Goal: Task Accomplishment & Management: Manage account settings

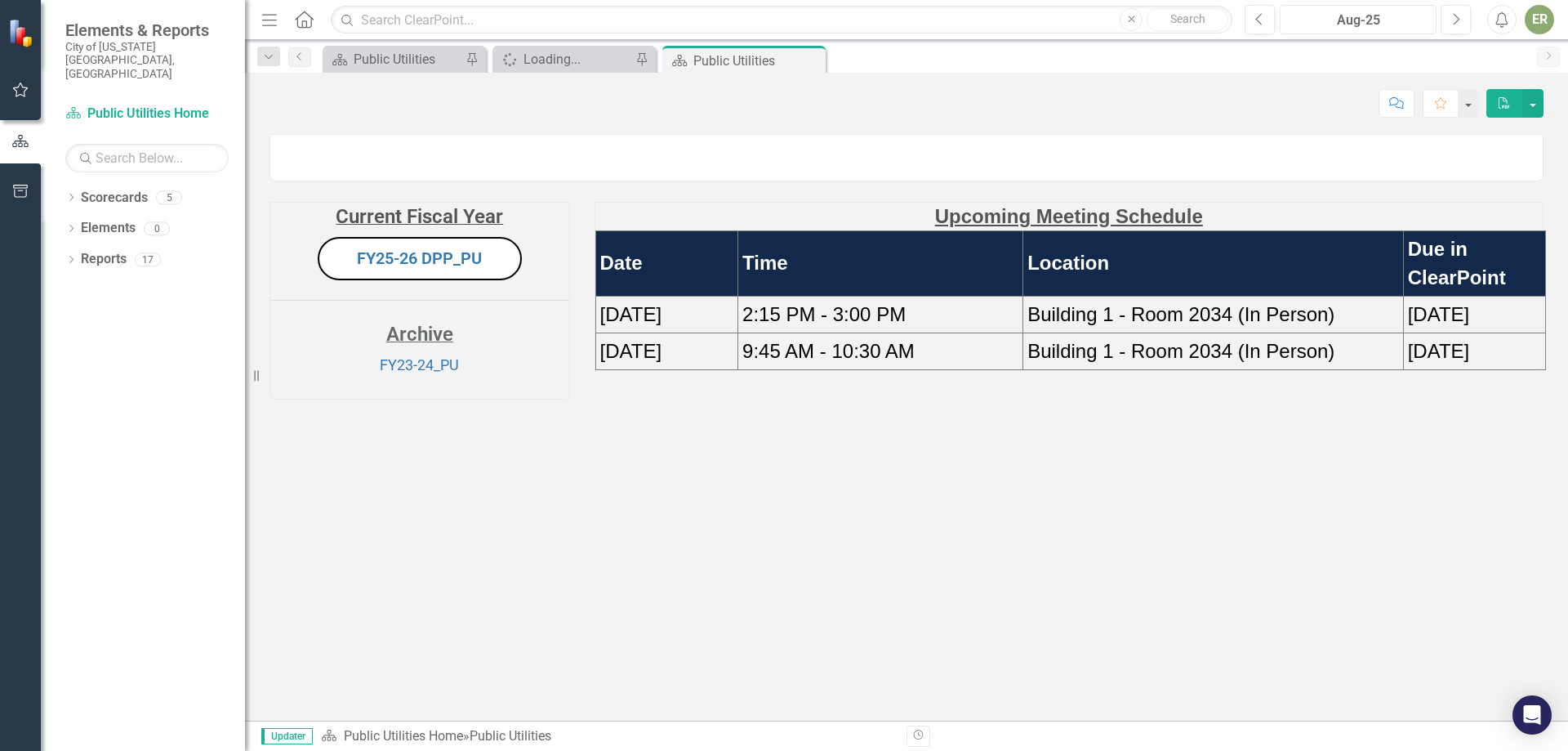
click at [1391, 8] on button "Aug-25" at bounding box center [1357, 19] width 157 height 29
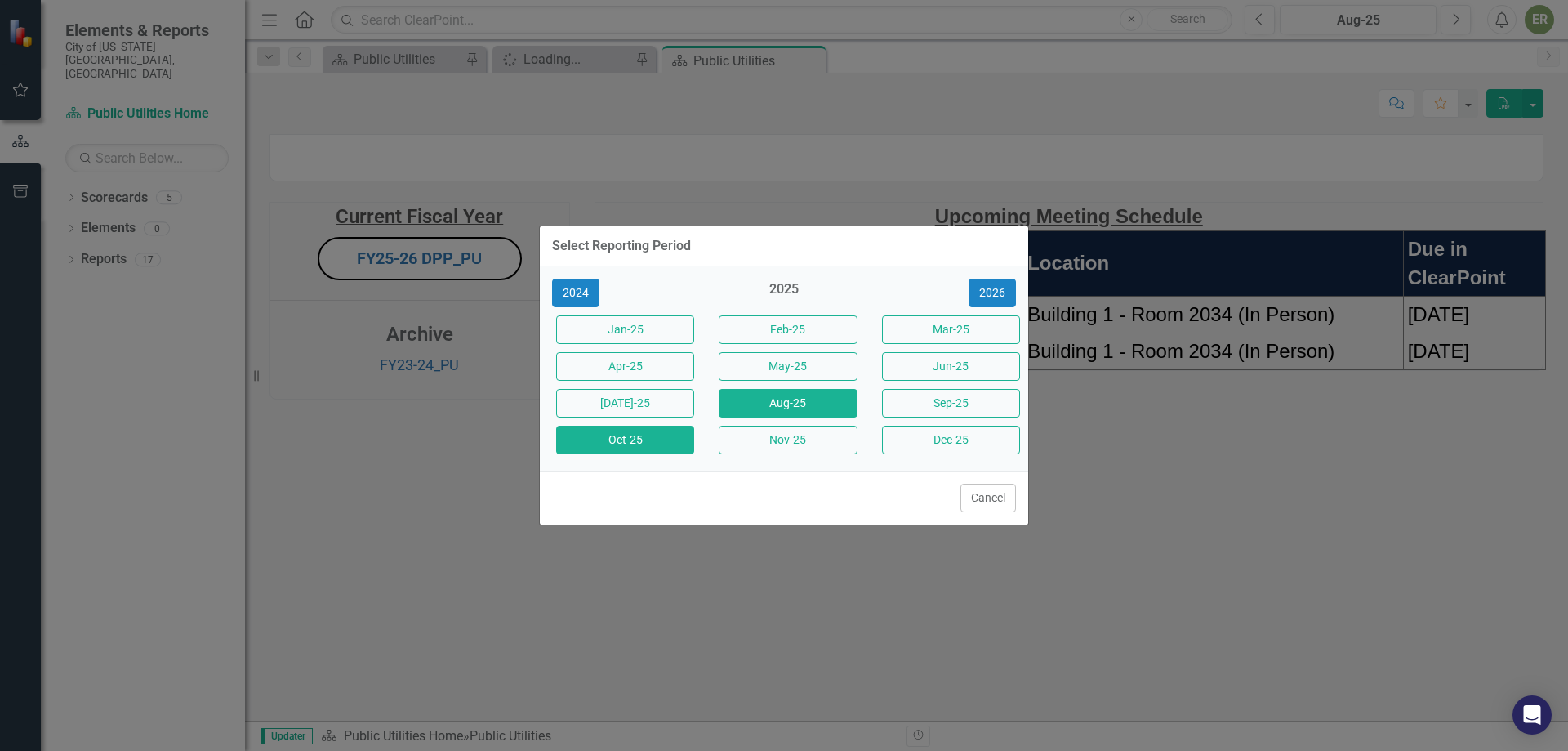
click at [597, 443] on button "Oct-25" at bounding box center [625, 440] width 138 height 28
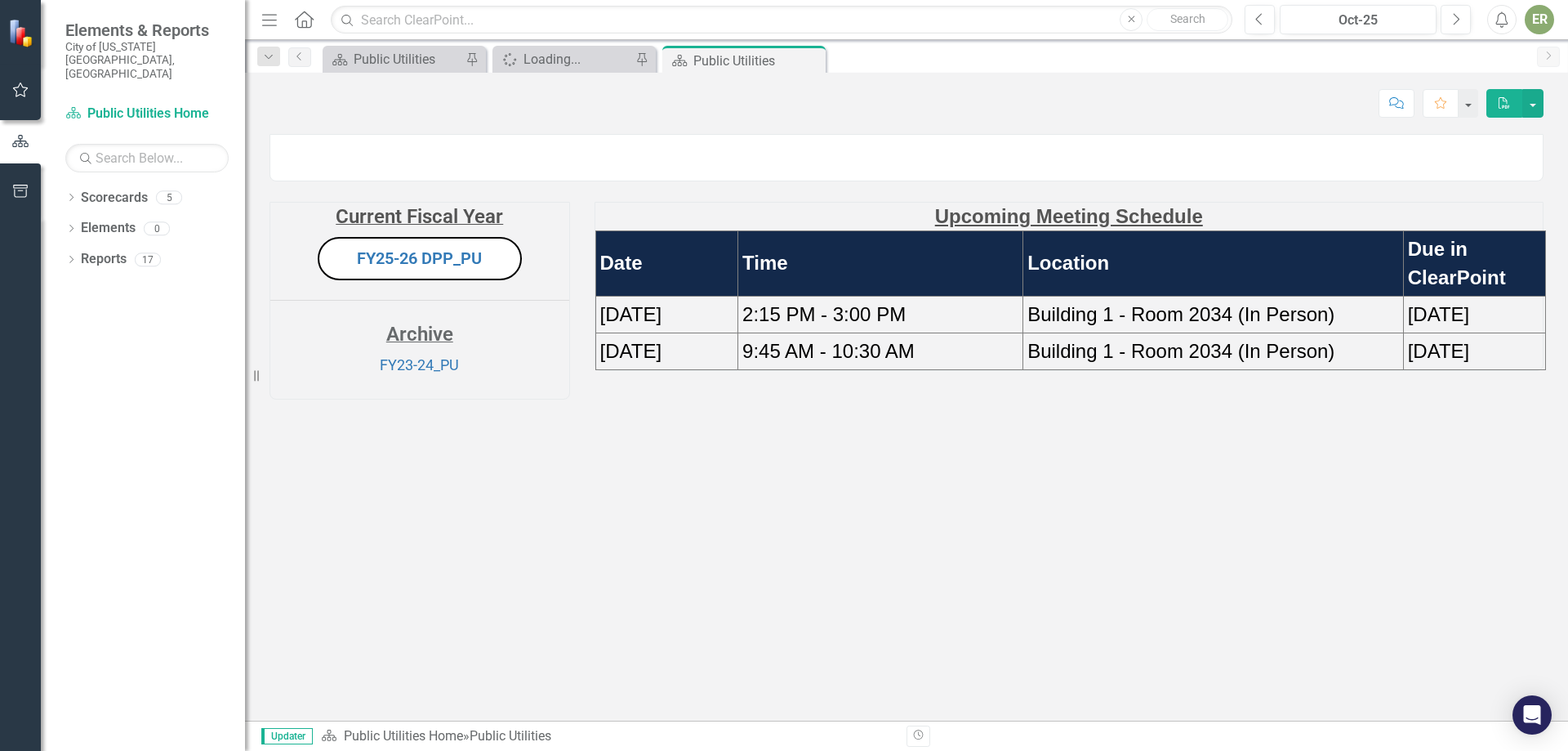
click at [270, 143] on img at bounding box center [270, 143] width 0 height 0
click at [420, 268] on link "FY25-26 DPP_PU" at bounding box center [419, 259] width 125 height 20
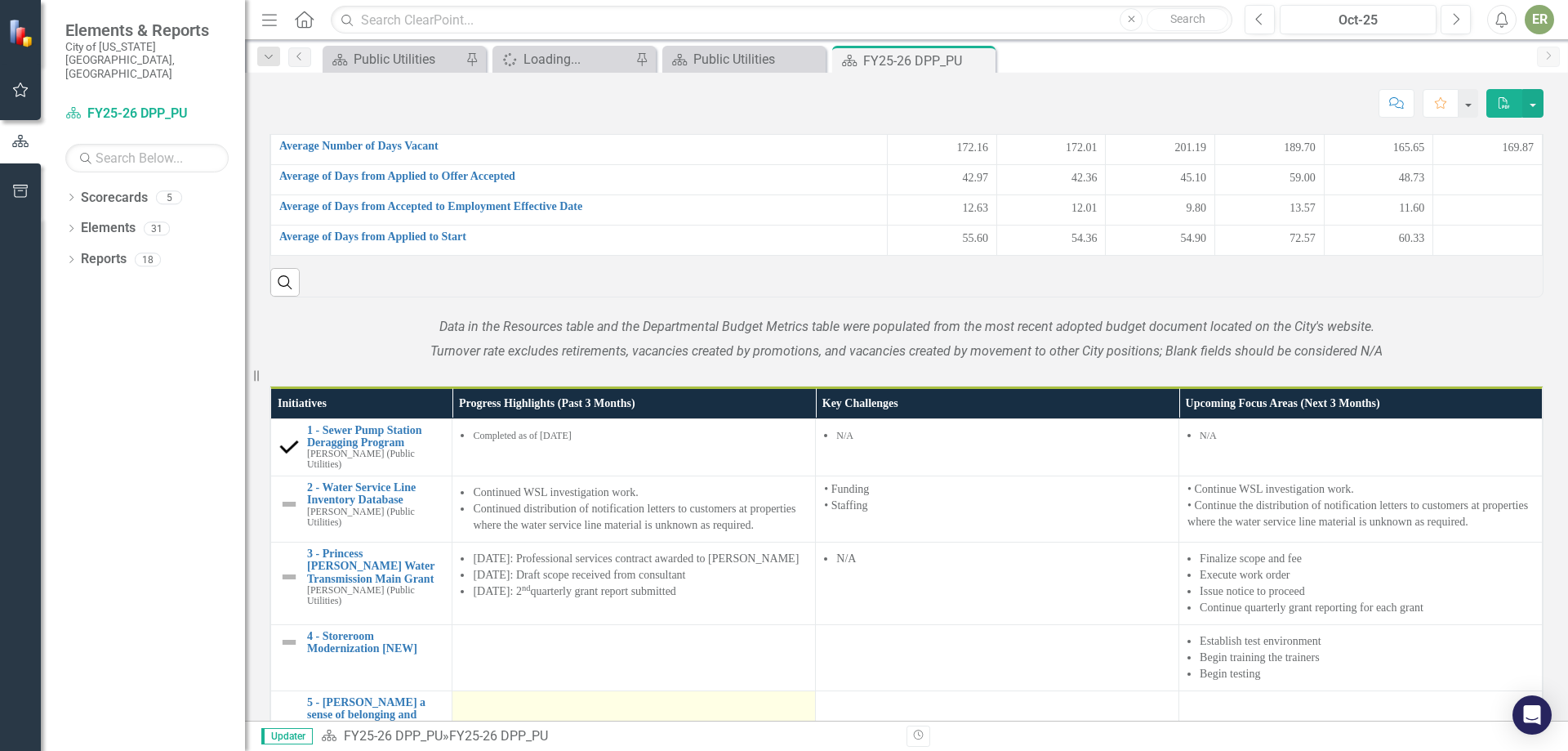
scroll to position [1636, 0]
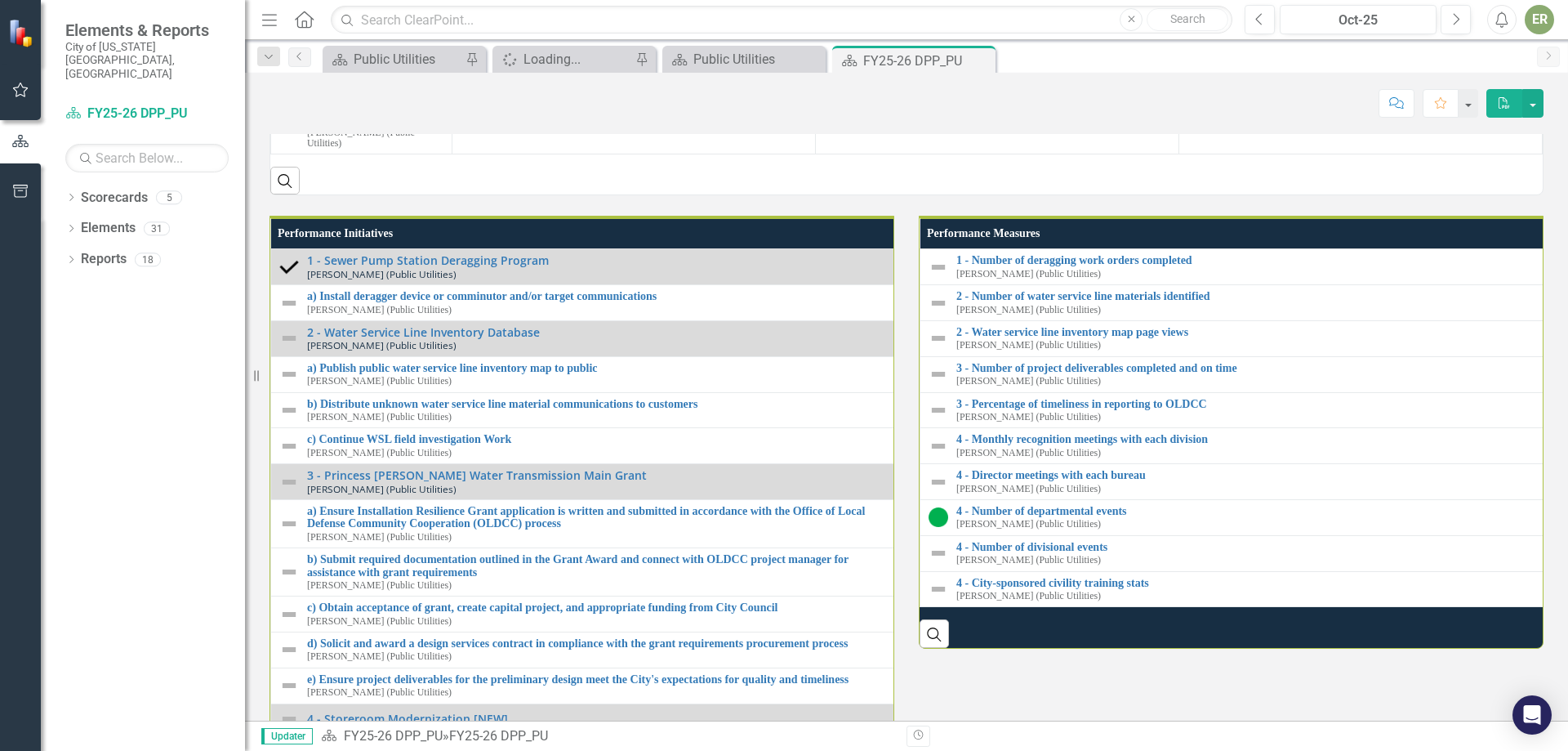
click at [1286, 51] on li "Begin testing" at bounding box center [1367, 42] width 334 height 17
click at [1278, 51] on li "Begin testing" at bounding box center [1367, 42] width 334 height 17
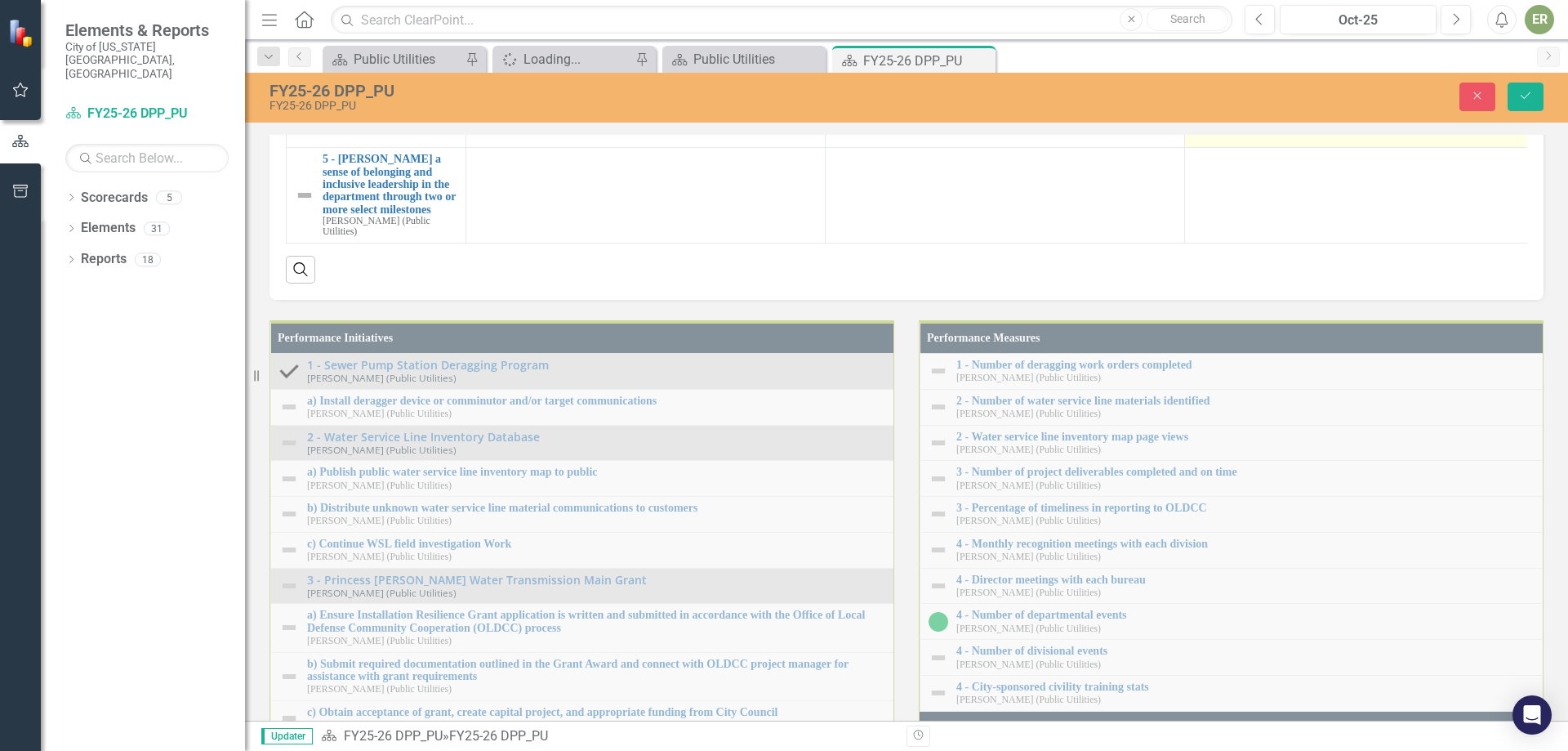
click at [1340, 21] on li "Issue notice to proceed" at bounding box center [1371, 12] width 330 height 17
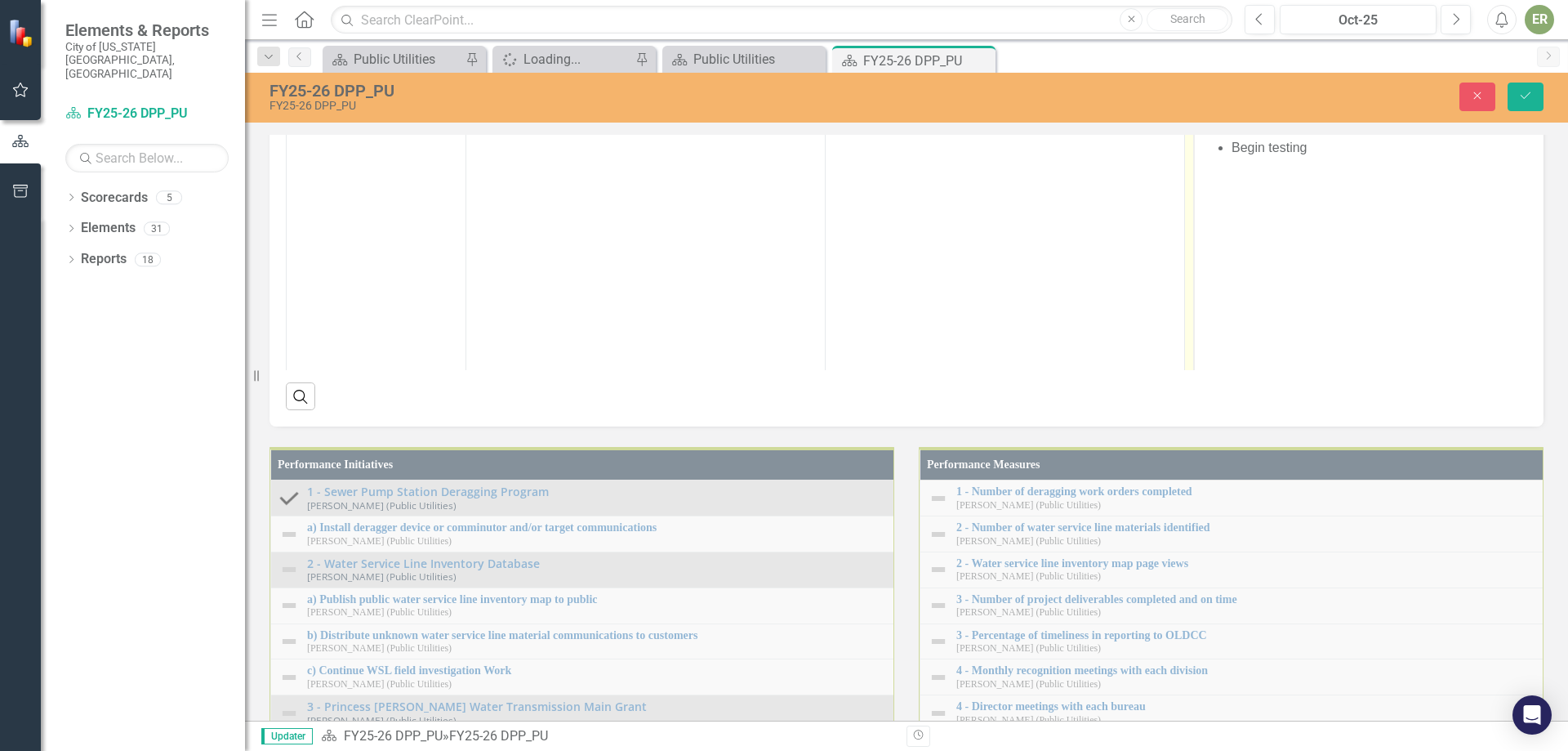
scroll to position [0, 0]
click at [1288, 95] on body "Establish test environment Begin training the trainers Begin testing" at bounding box center [1364, 217] width 339 height 245
drag, startPoint x: 1324, startPoint y: 163, endPoint x: 1202, endPoint y: 98, distance: 138.2
click at [1202, 98] on body "Establish test environment Begin training the trainers Begin testing" at bounding box center [1364, 217] width 339 height 245
copy ul "Establish test environment Begin training the trainers Begin testing"
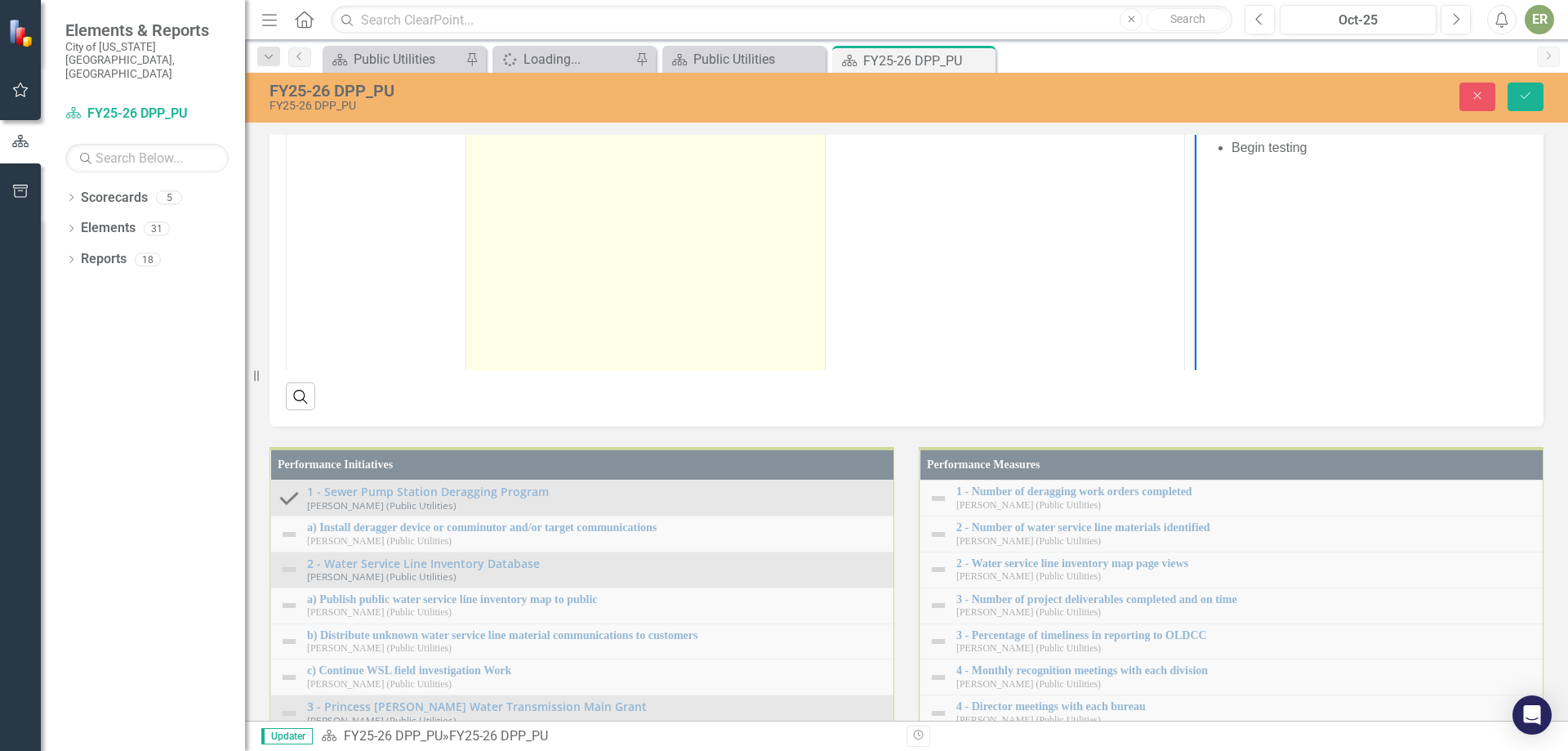
click at [539, 429] on td at bounding box center [646, 239] width 360 height 386
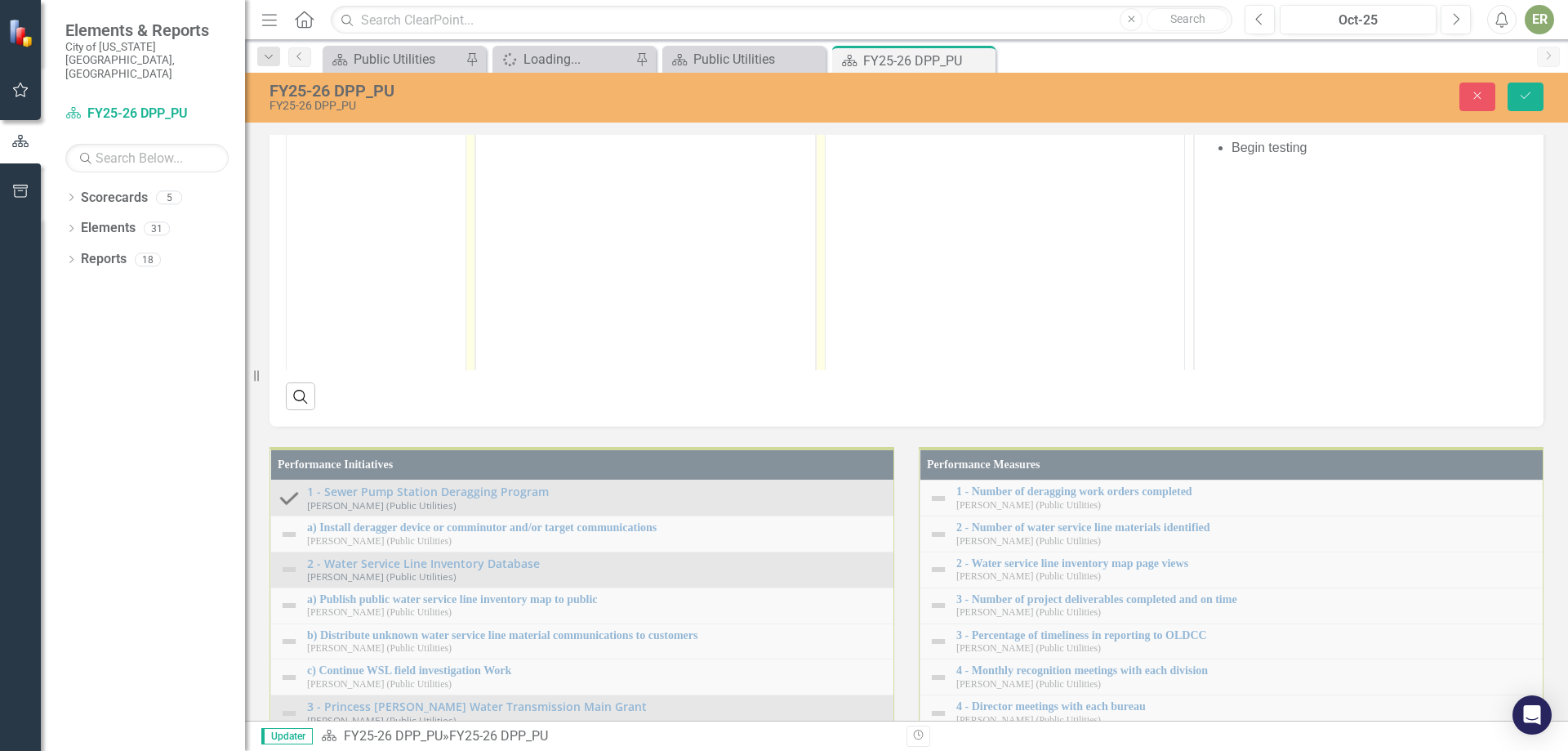
click at [522, 91] on div at bounding box center [529, 75] width 105 height 31
click at [519, 132] on body "Rich Text Area. Press ALT-0 for help." at bounding box center [646, 217] width 339 height 245
click at [603, 211] on body "Establish test environment Begin training the trainers Begin testing" at bounding box center [646, 217] width 339 height 245
drag, startPoint x: 670, startPoint y: 109, endPoint x: 506, endPoint y: 104, distance: 164.1
click at [506, 104] on ul "Establish test environment Begin training the trainers Begin testing" at bounding box center [646, 128] width 331 height 59
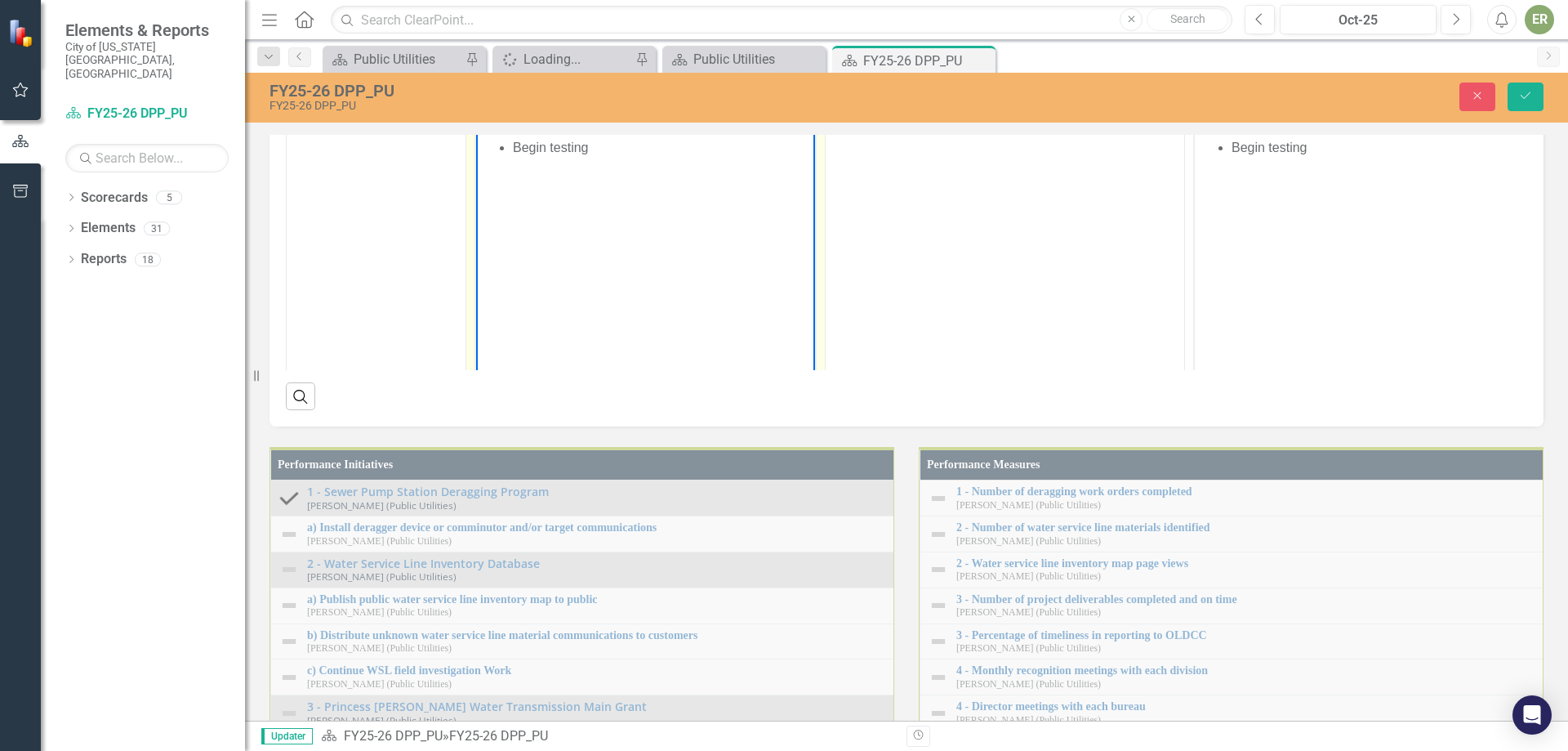
paste body "Rich Text Area. Press ALT-0 for help."
click at [554, 109] on p "- Demo OpenGov" at bounding box center [662, 109] width 298 height 20
click at [611, 236] on body "Demo OpenGov Begin training the trainers Begin testing" at bounding box center [646, 217] width 339 height 245
drag, startPoint x: 670, startPoint y: 138, endPoint x: 532, endPoint y: 138, distance: 138.0
click at [532, 138] on li "Begin training the trainers" at bounding box center [662, 142] width 298 height 20
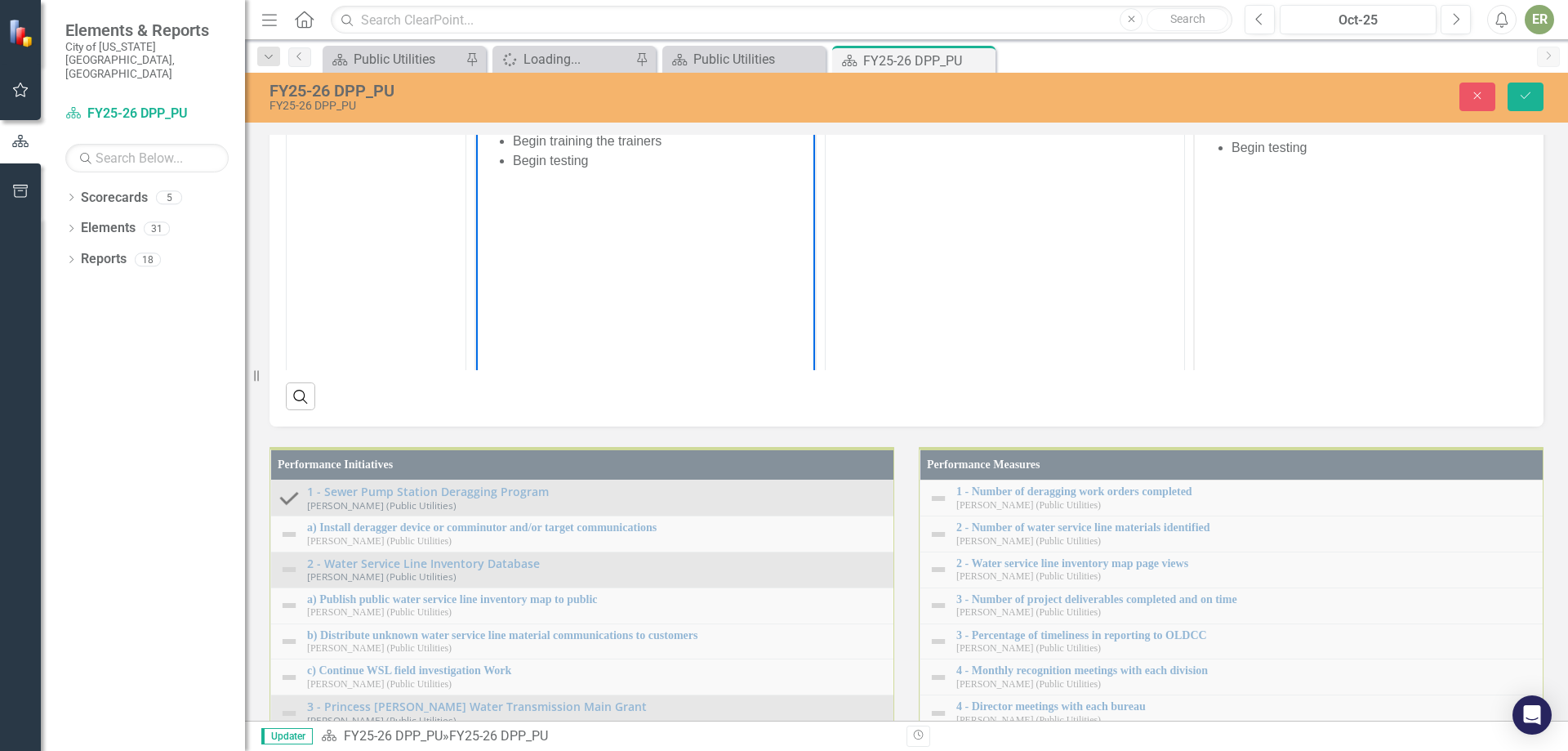
click at [648, 118] on p "Demo OpenGov" at bounding box center [662, 109] width 298 height 20
drag, startPoint x: 554, startPoint y: 135, endPoint x: 506, endPoint y: 137, distance: 48.0
click at [506, 137] on ul "Demo OpenGov - Gather Requirements Begin training the trainers Begin testing" at bounding box center [646, 151] width 331 height 104
click at [623, 114] on p "Demo OpenGov" at bounding box center [662, 109] width 298 height 20
click at [673, 116] on li "Establish test environment" at bounding box center [662, 109] width 298 height 20
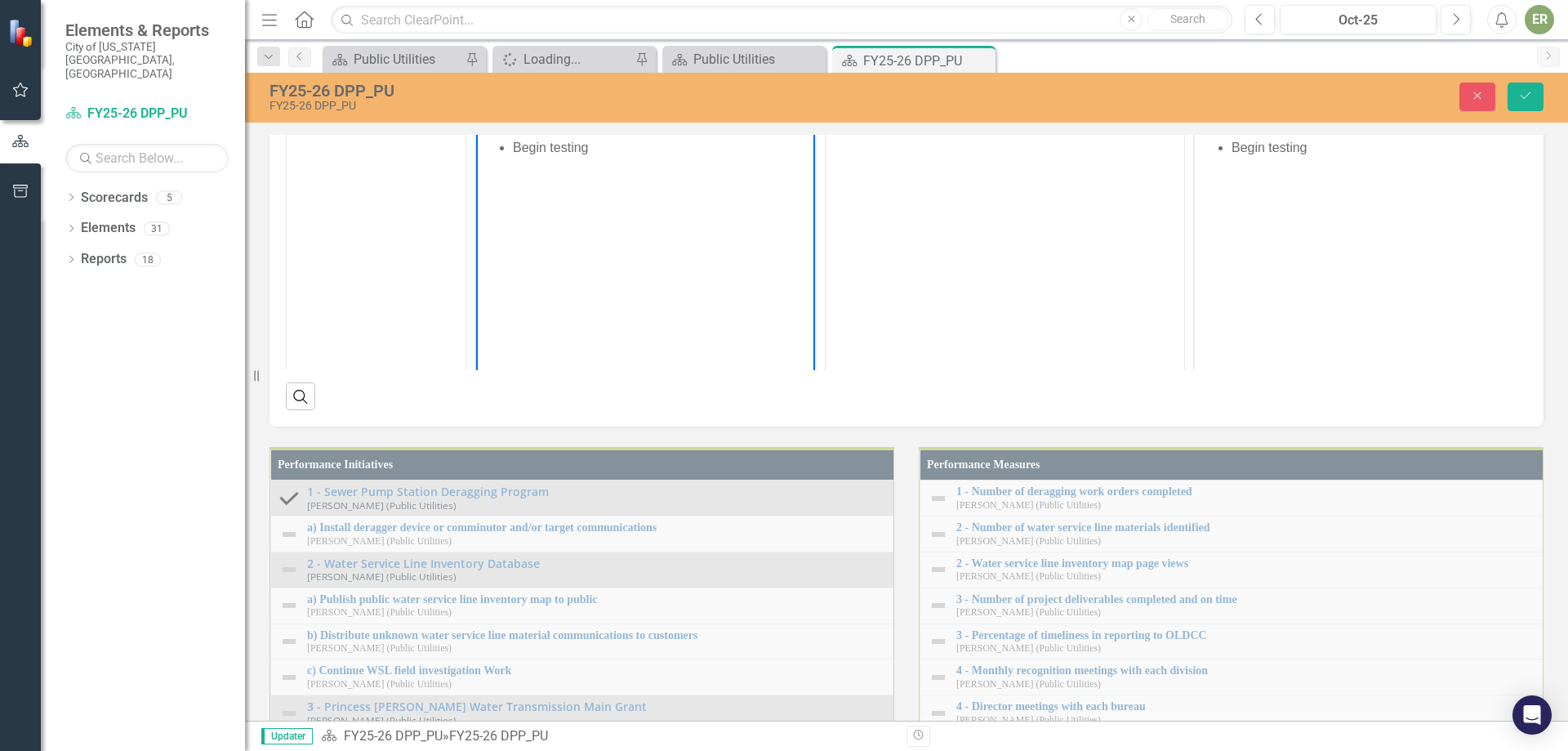
drag, startPoint x: 673, startPoint y: 109, endPoint x: 514, endPoint y: 108, distance: 159.0
click at [514, 108] on li "Establish test environment" at bounding box center [662, 109] width 298 height 20
drag, startPoint x: 544, startPoint y: 199, endPoint x: 627, endPoint y: 172, distance: 87.3
click at [545, 199] on body "Demo OpenGov Begin training the trainers Begin testing" at bounding box center [646, 217] width 339 height 245
drag, startPoint x: 665, startPoint y: 146, endPoint x: 511, endPoint y: 148, distance: 154.0
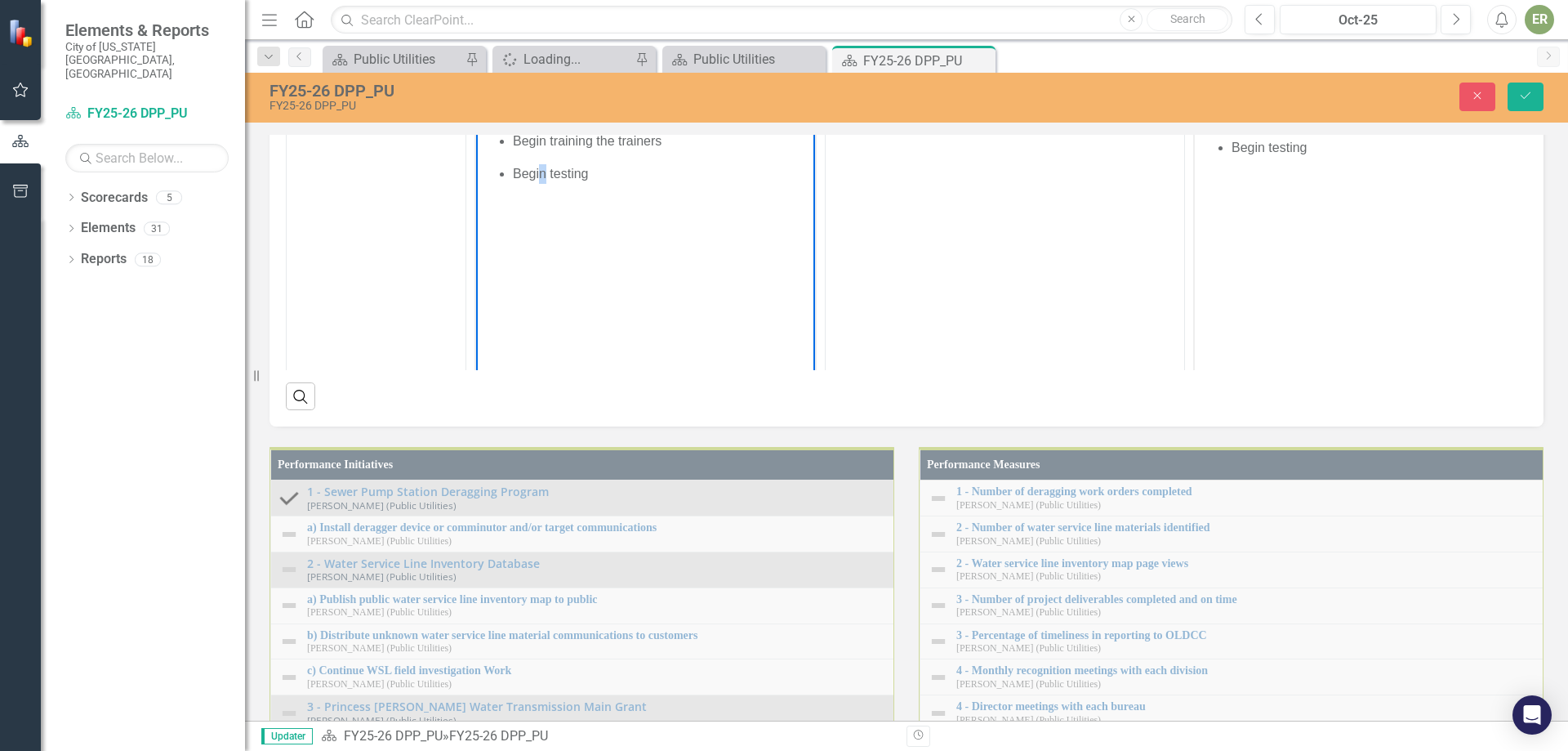
click at [511, 148] on ul "Demo OpenGov Begin training the trainers Begin testing" at bounding box center [646, 141] width 331 height 85
drag, startPoint x: 585, startPoint y: 246, endPoint x: 587, endPoint y: 227, distance: 19.1
click at [586, 246] on body "Demo OpenGov Gather Requirements Begin testing" at bounding box center [646, 217] width 339 height 245
click at [590, 175] on li "Begin testing" at bounding box center [662, 174] width 298 height 20
click at [600, 181] on li "Begin testing" at bounding box center [662, 174] width 298 height 20
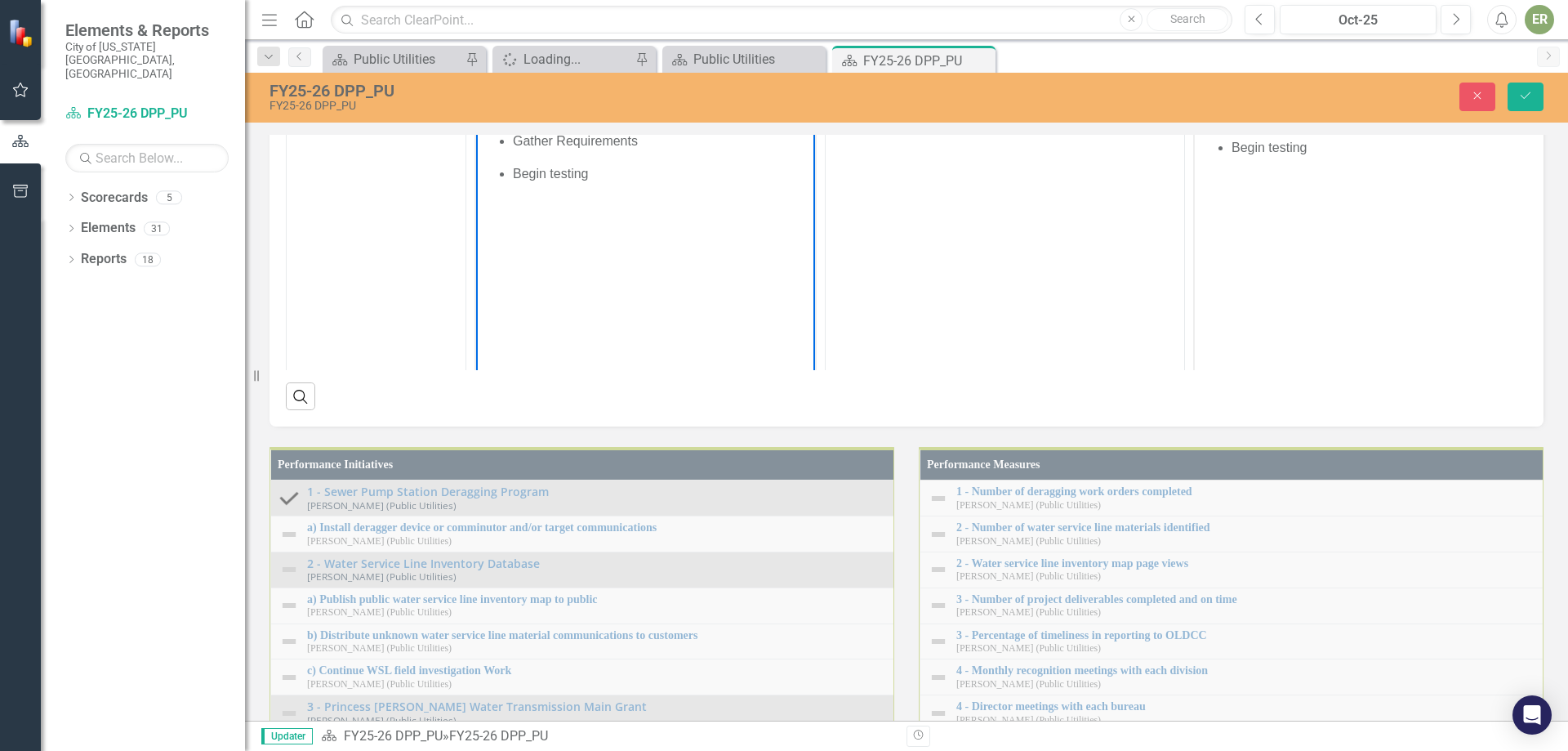
drag, startPoint x: 577, startPoint y: 177, endPoint x: 515, endPoint y: 176, distance: 62.0
click at [515, 176] on li "Begin testing" at bounding box center [662, 174] width 298 height 20
click at [639, 178] on p "Document Workflows" at bounding box center [662, 174] width 298 height 20
click at [592, 205] on li "Rich Text Area. Press ALT-0 for help." at bounding box center [662, 207] width 298 height 20
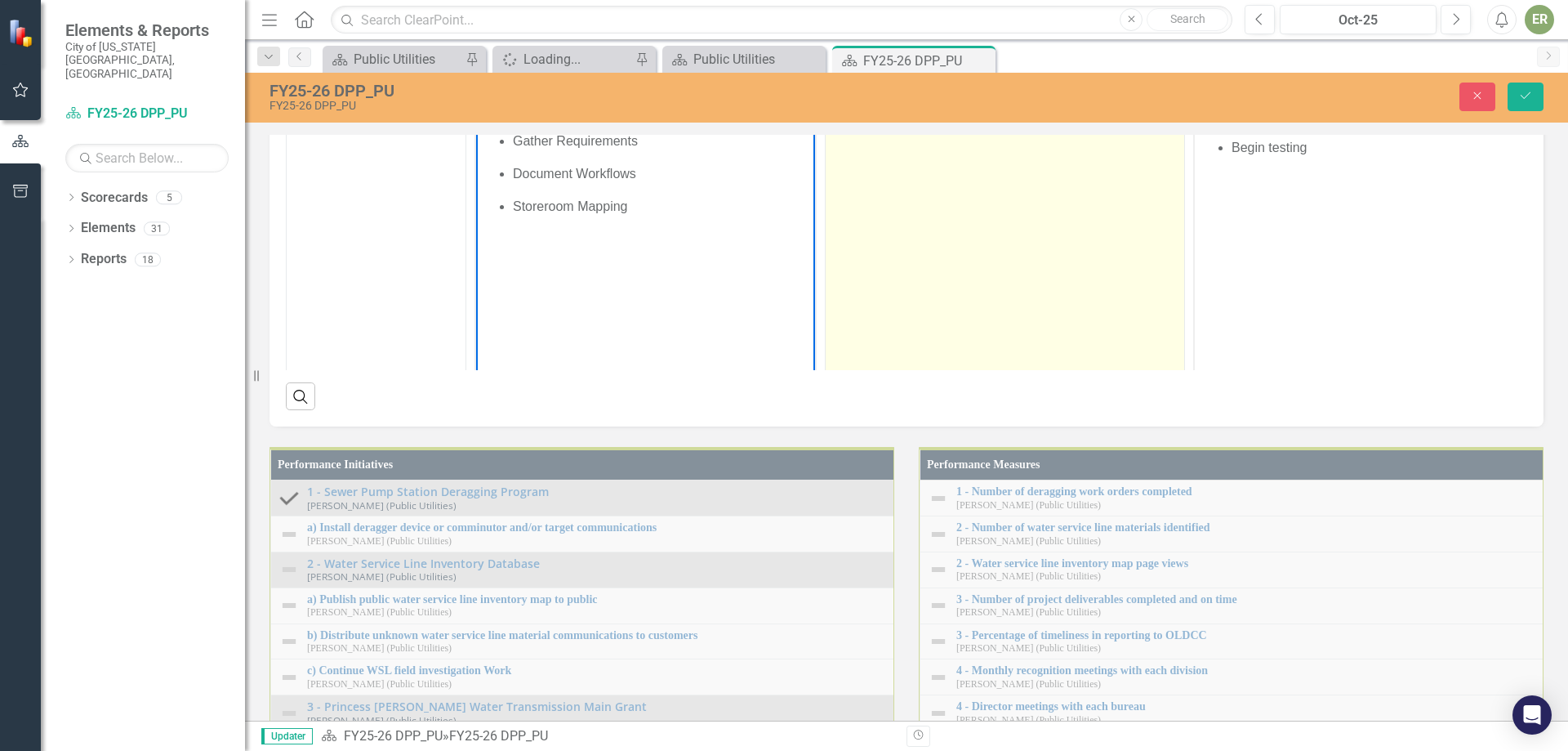
click at [951, 432] on td at bounding box center [1005, 239] width 360 height 386
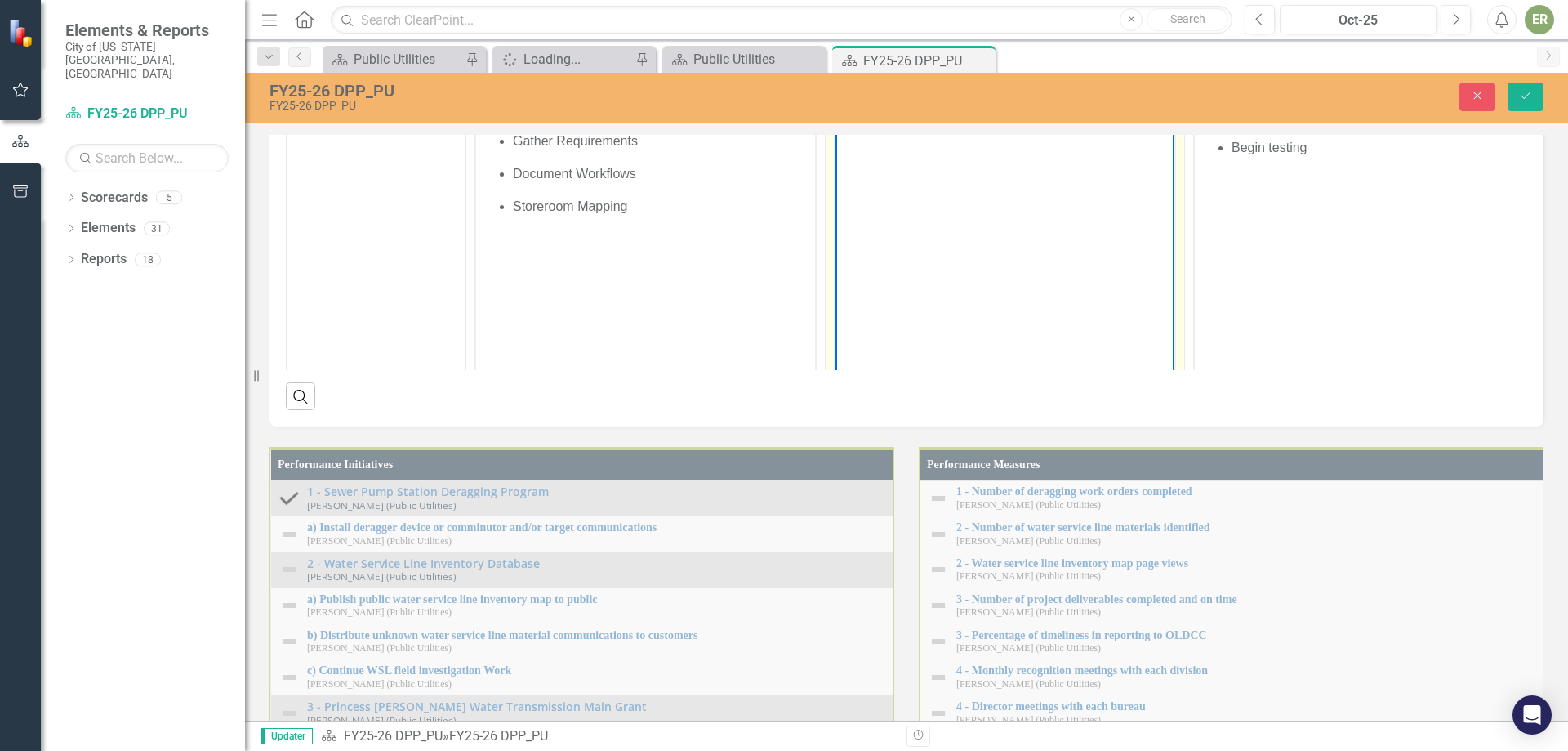
click at [938, 194] on body "Rich Text Area. Press ALT-0 for help." at bounding box center [1004, 217] width 339 height 245
click at [924, 46] on td "N/A" at bounding box center [1005, 5] width 360 height 83
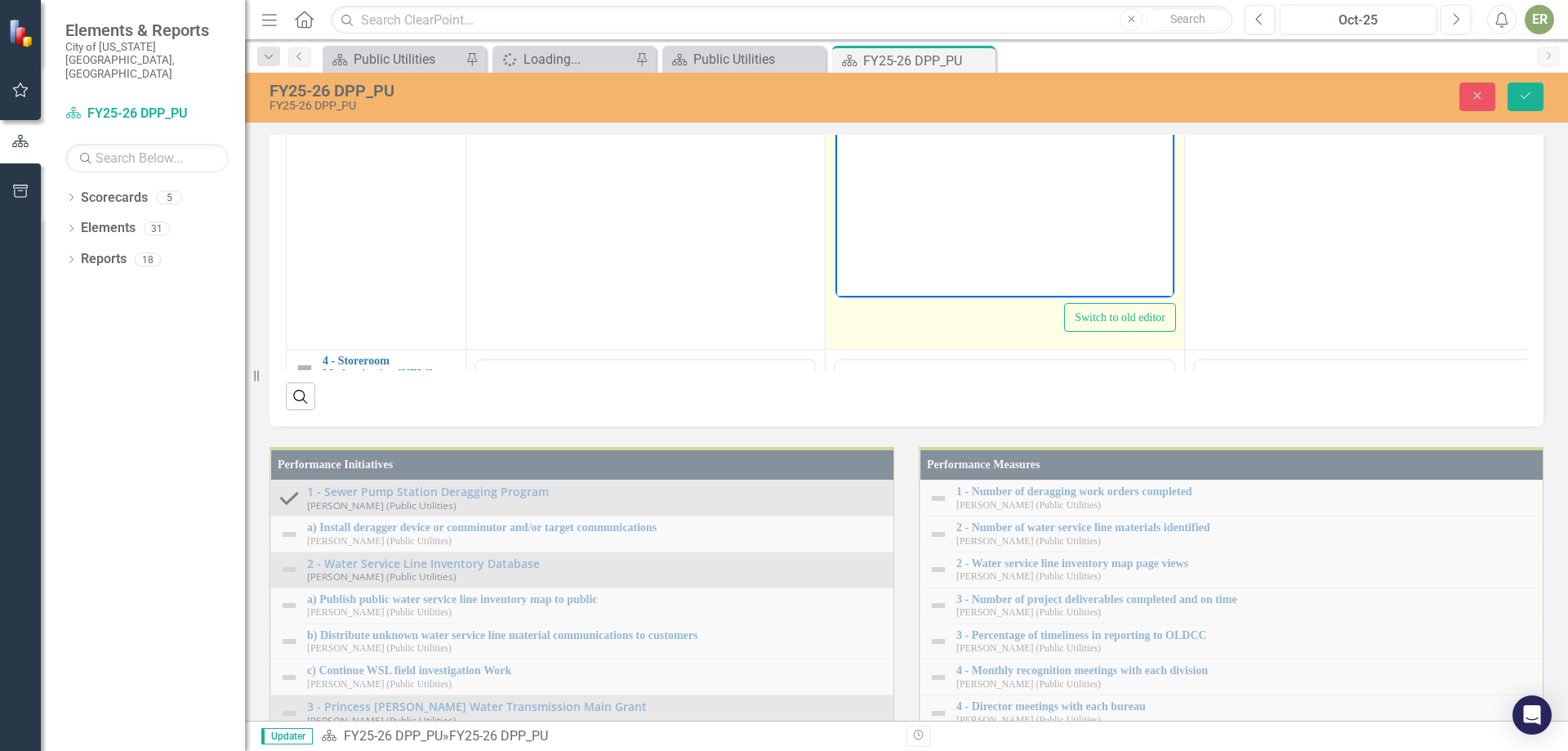
drag, startPoint x: 935, startPoint y: 42, endPoint x: 843, endPoint y: 27, distance: 93.2
click at [843, 27] on body "N/A" at bounding box center [1004, 135] width 339 height 245
copy li "N/A"
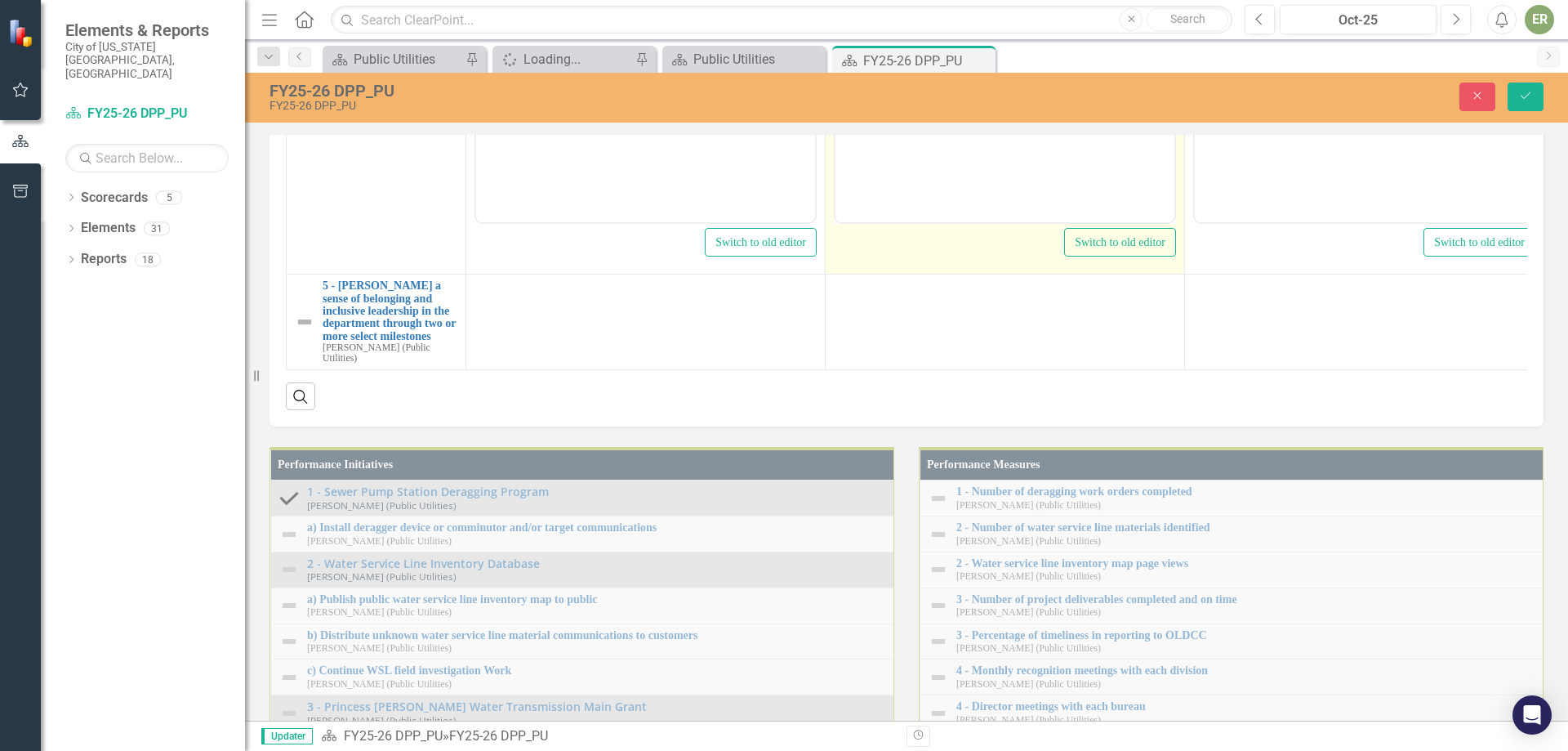
click at [904, 65] on body "Rich Text Area. Press ALT-0 for help." at bounding box center [1004, 61] width 339 height 245
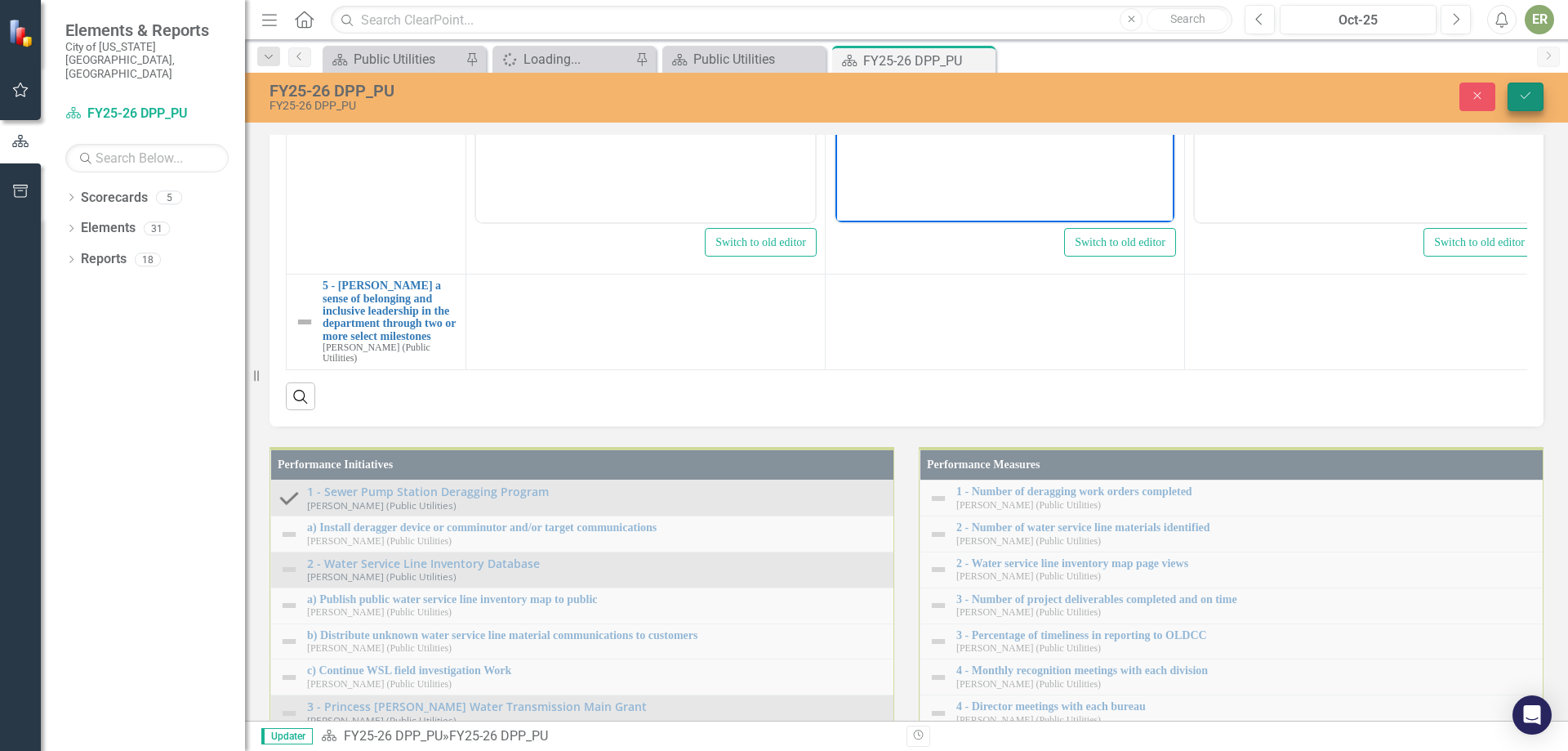
click at [1524, 94] on icon "Save" at bounding box center [1526, 95] width 15 height 12
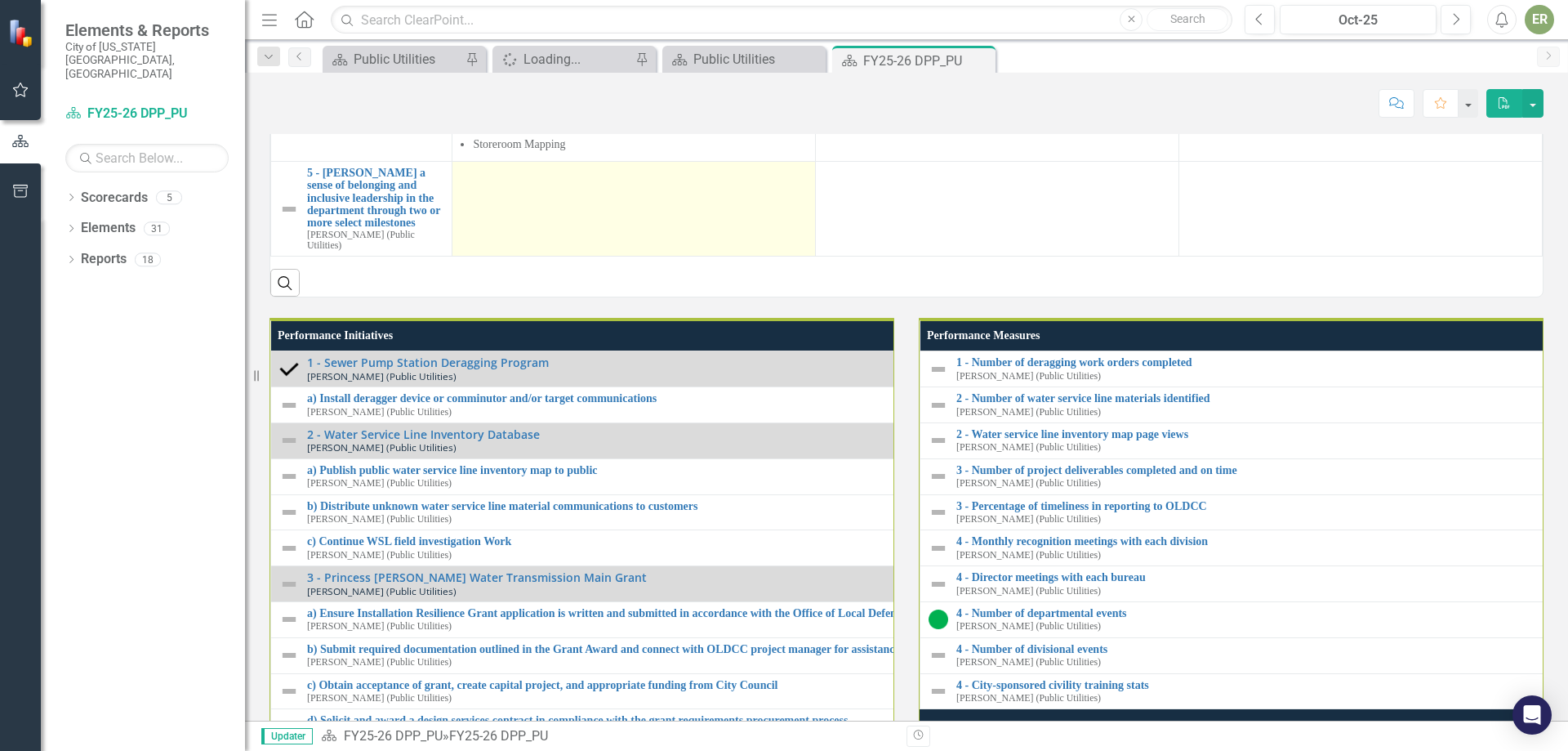
scroll to position [1471, 0]
